Goal: Task Accomplishment & Management: Use online tool/utility

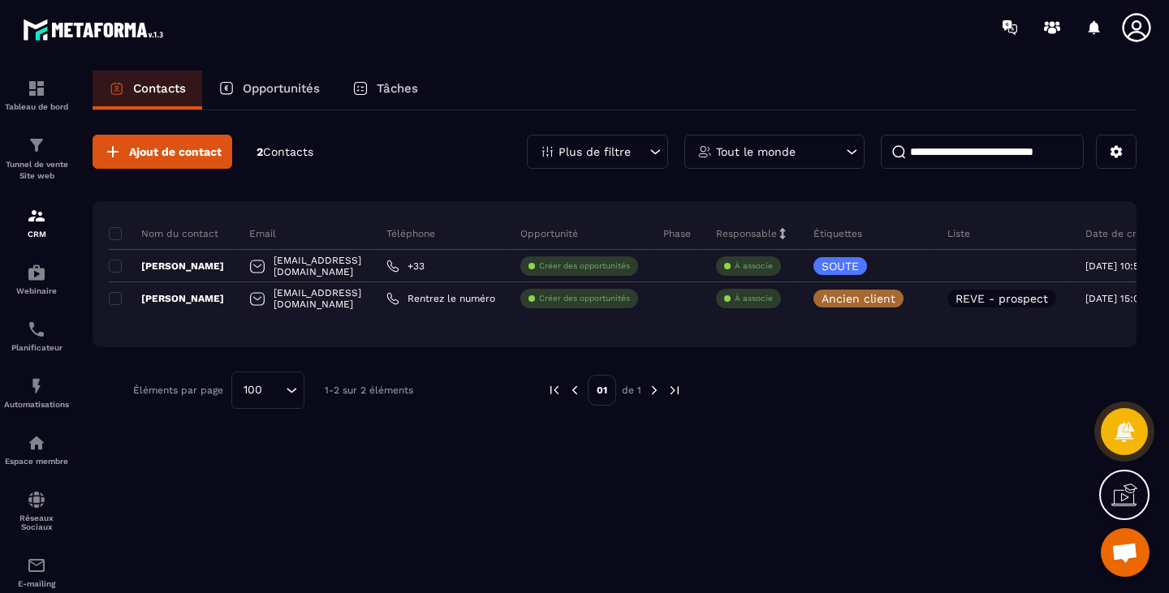
click at [694, 447] on div "Ajout de contact 2 Contacts Plus de filtre Tout le monde Nom du contact Email T…" at bounding box center [615, 350] width 1044 height 480
click at [45, 159] on div "Tunnel de vente Site web" at bounding box center [36, 159] width 65 height 46
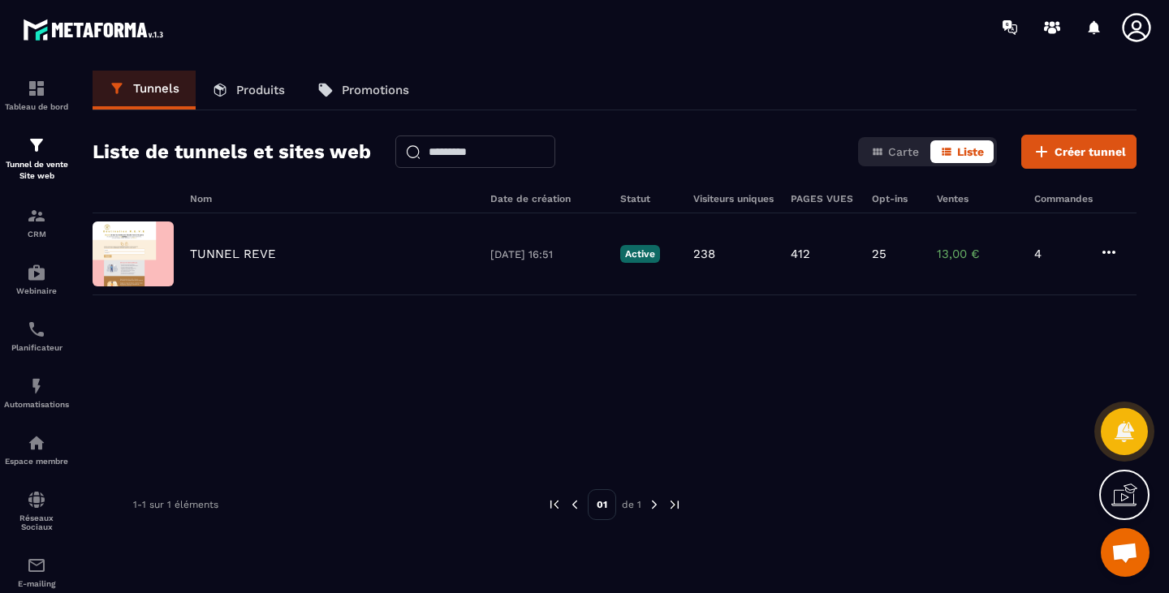
click at [228, 249] on p "TUNNEL REVE" at bounding box center [233, 254] width 86 height 15
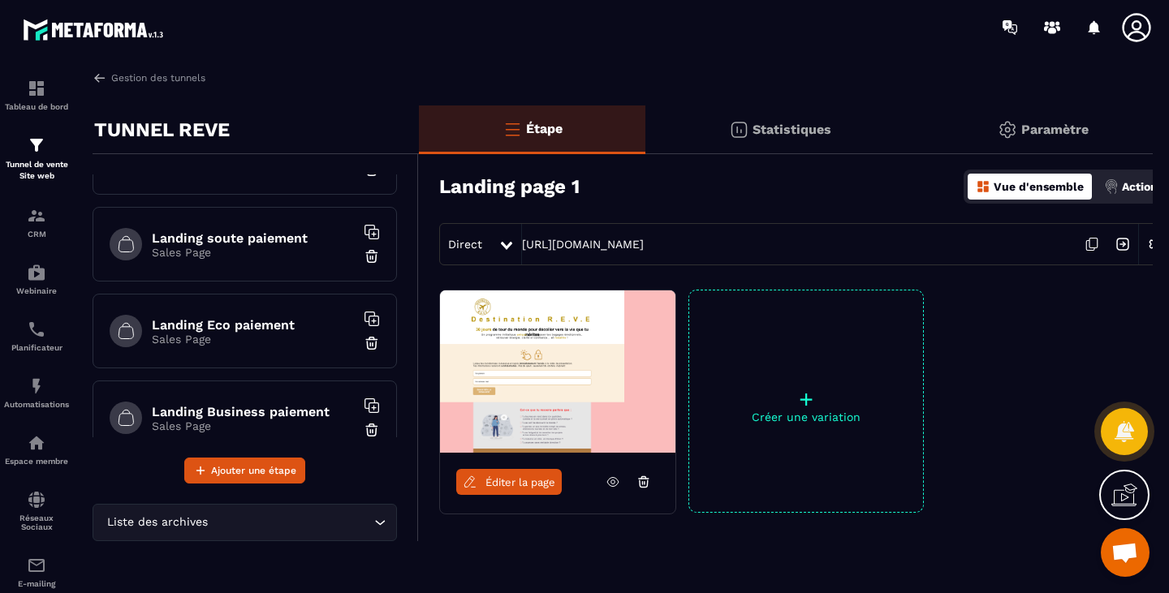
scroll to position [133, 0]
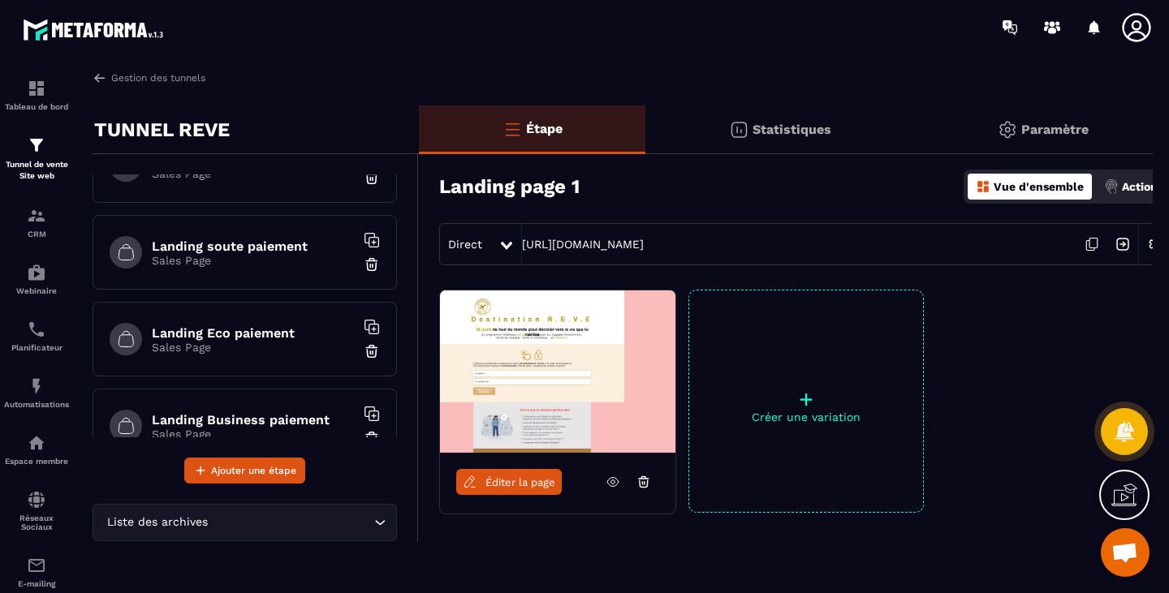
click at [255, 246] on h6 "Landing soute paiement" at bounding box center [253, 246] width 203 height 15
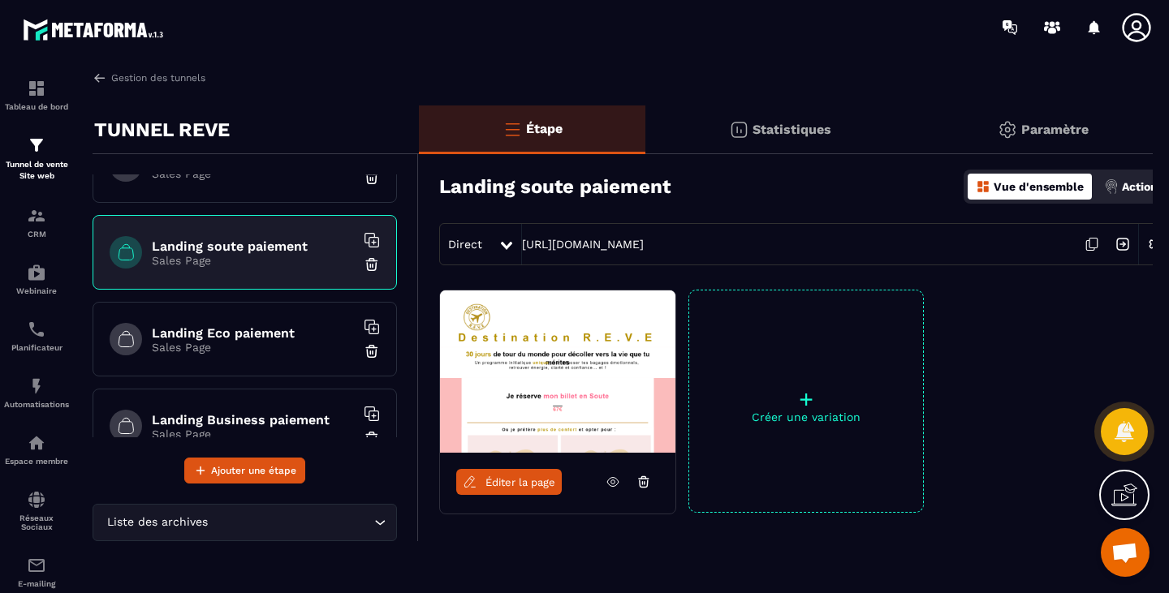
click at [493, 477] on span "Éditer la page" at bounding box center [520, 482] width 70 height 12
